Goal: Task Accomplishment & Management: Manage account settings

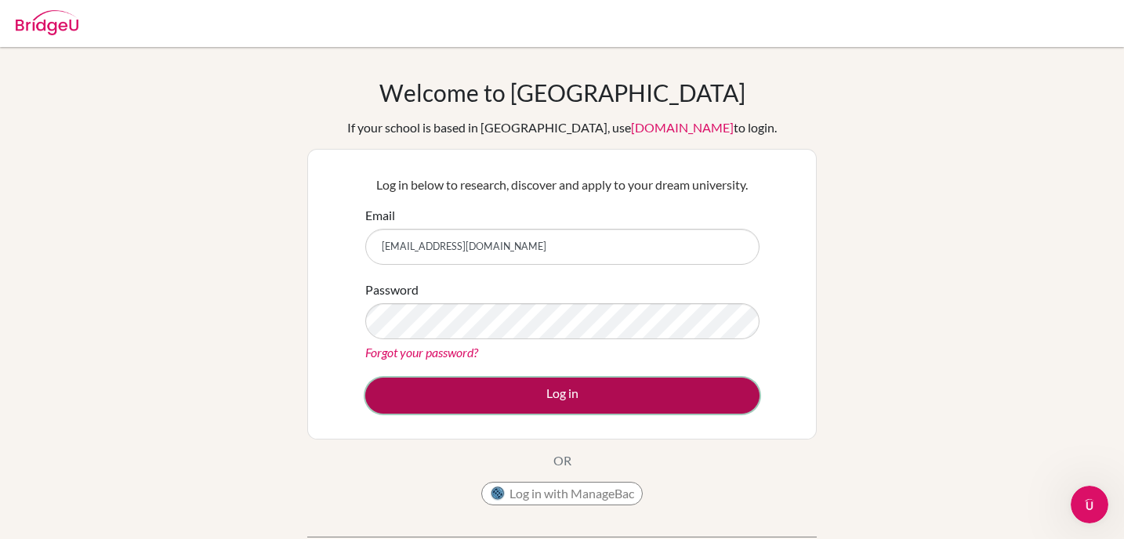
click at [482, 380] on button "Log in" at bounding box center [562, 396] width 394 height 36
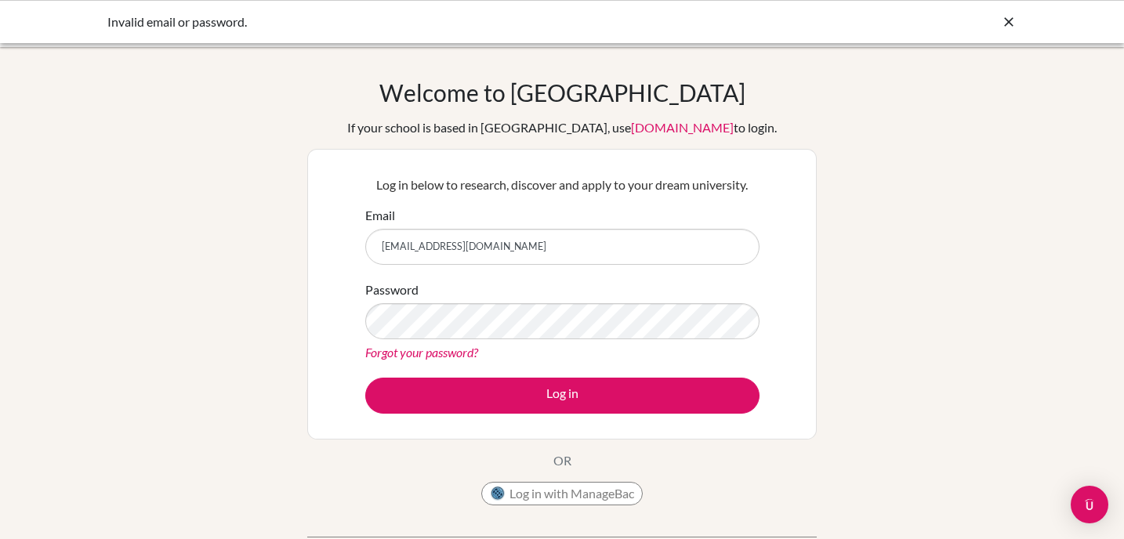
click at [490, 344] on div "Forgot your password?" at bounding box center [562, 352] width 394 height 19
click at [280, 48] on div "Welcome to [GEOGRAPHIC_DATA] If your school is based in [GEOGRAPHIC_DATA], use …" at bounding box center [562, 335] width 1124 height 576
click at [1005, 20] on icon at bounding box center [1009, 22] width 16 height 16
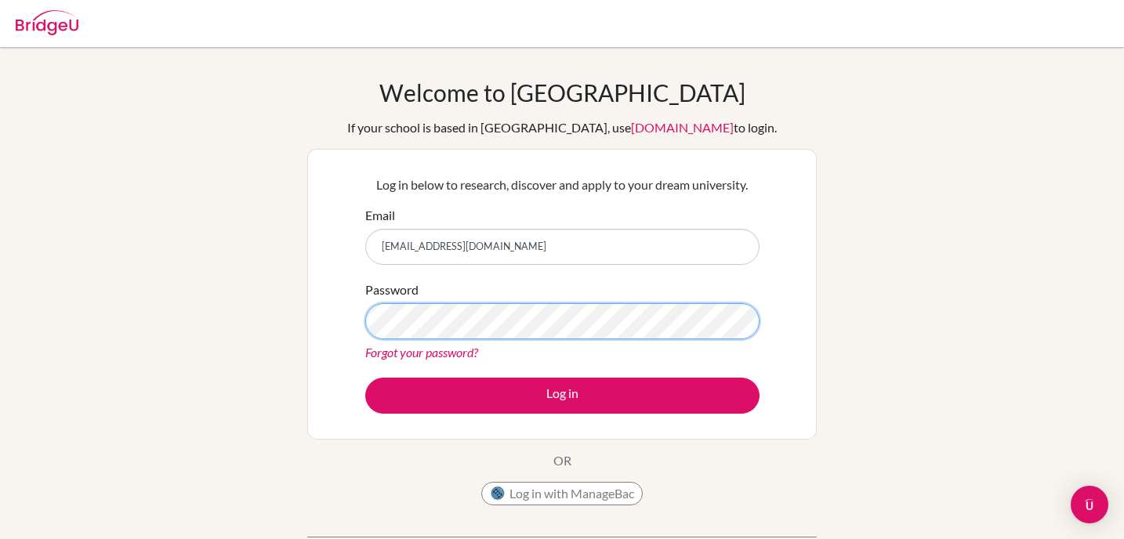
click at [365, 378] on button "Log in" at bounding box center [562, 396] width 394 height 36
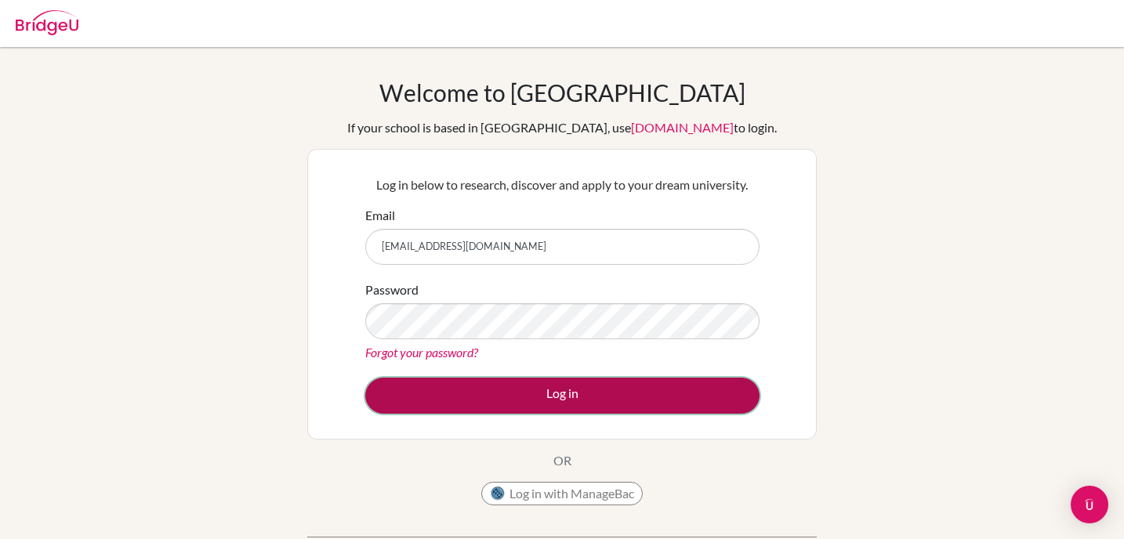
click at [481, 389] on button "Log in" at bounding box center [562, 396] width 394 height 36
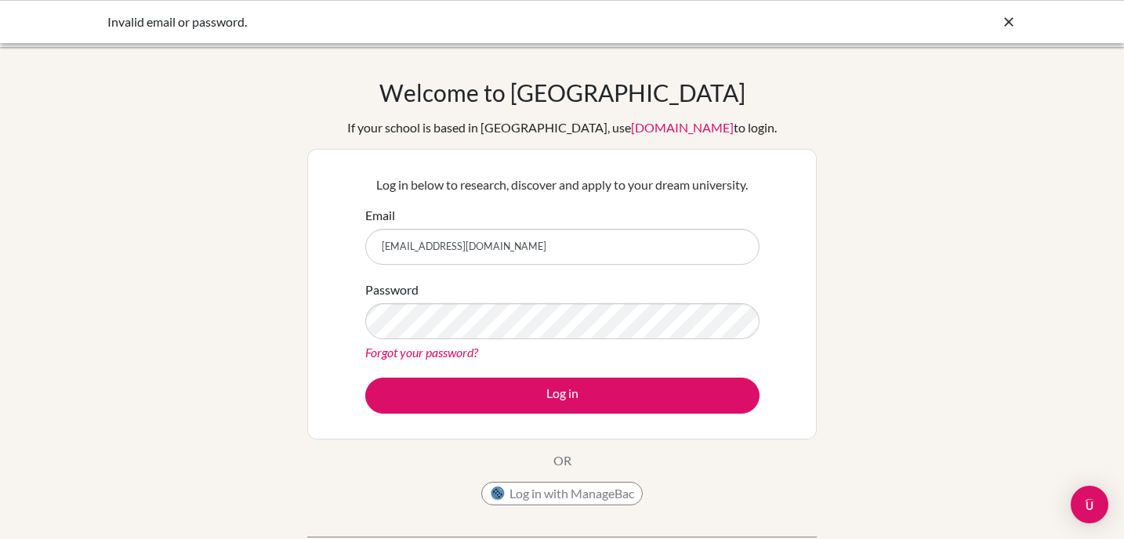
click at [652, 127] on link "[DOMAIN_NAME]" at bounding box center [682, 127] width 103 height 15
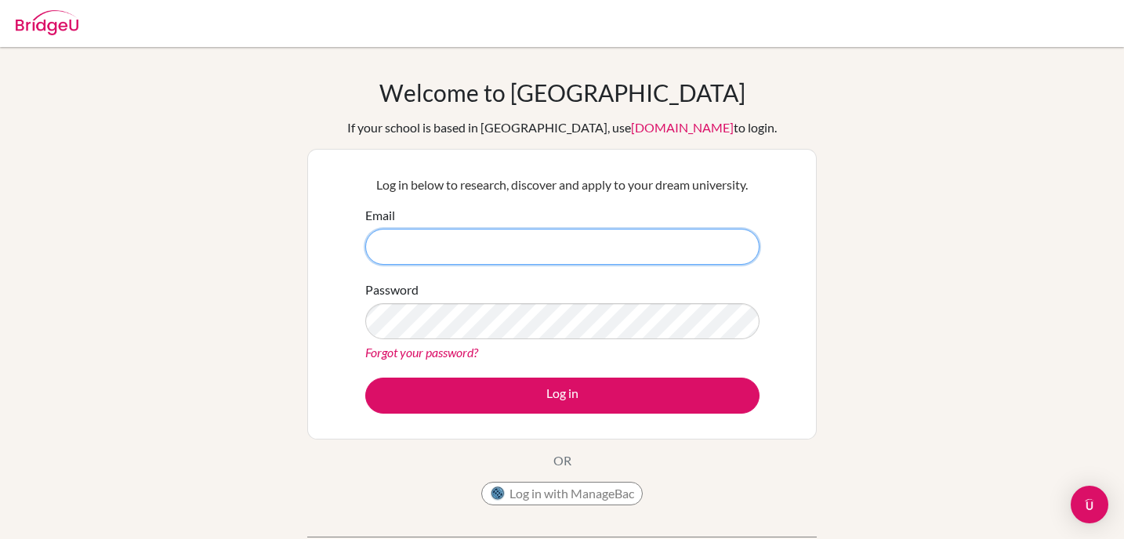
click at [423, 250] on input "Email" at bounding box center [562, 247] width 394 height 36
type input "[EMAIL_ADDRESS][DOMAIN_NAME]"
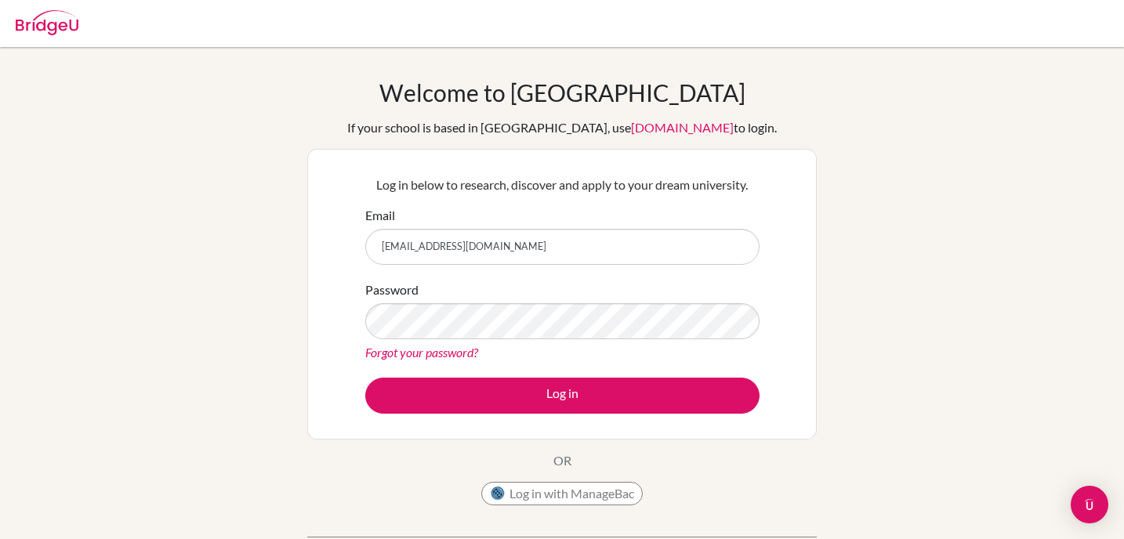
click at [300, 270] on div "Welcome to [GEOGRAPHIC_DATA] If your school is based in [GEOGRAPHIC_DATA], use …" at bounding box center [562, 334] width 1124 height 513
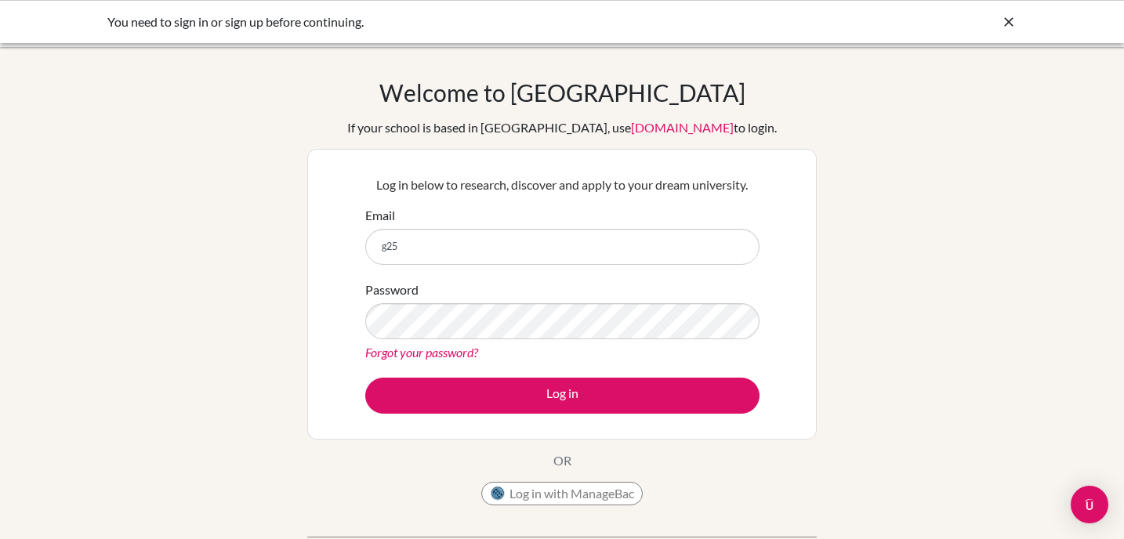
type input "[EMAIL_ADDRESS][DOMAIN_NAME]"
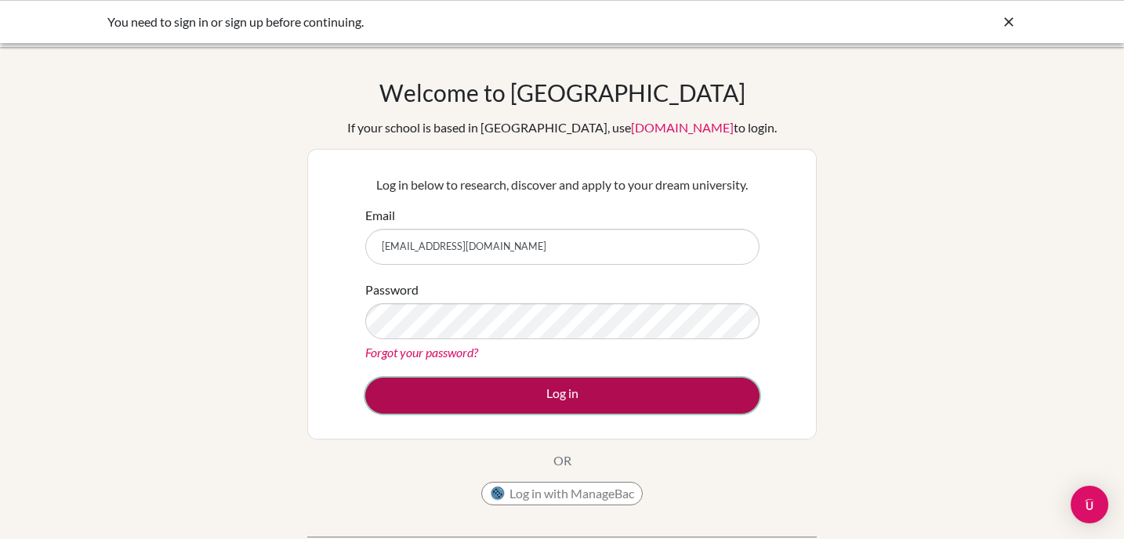
click at [597, 378] on button "Log in" at bounding box center [562, 396] width 394 height 36
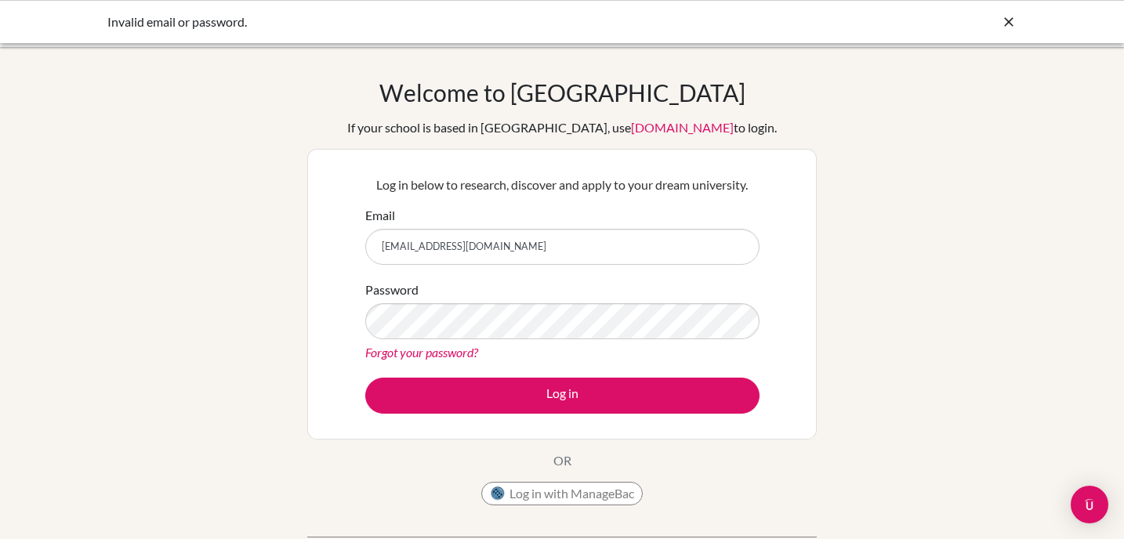
click at [1009, 13] on div at bounding box center [1009, 22] width 16 height 19
